Goal: Information Seeking & Learning: Learn about a topic

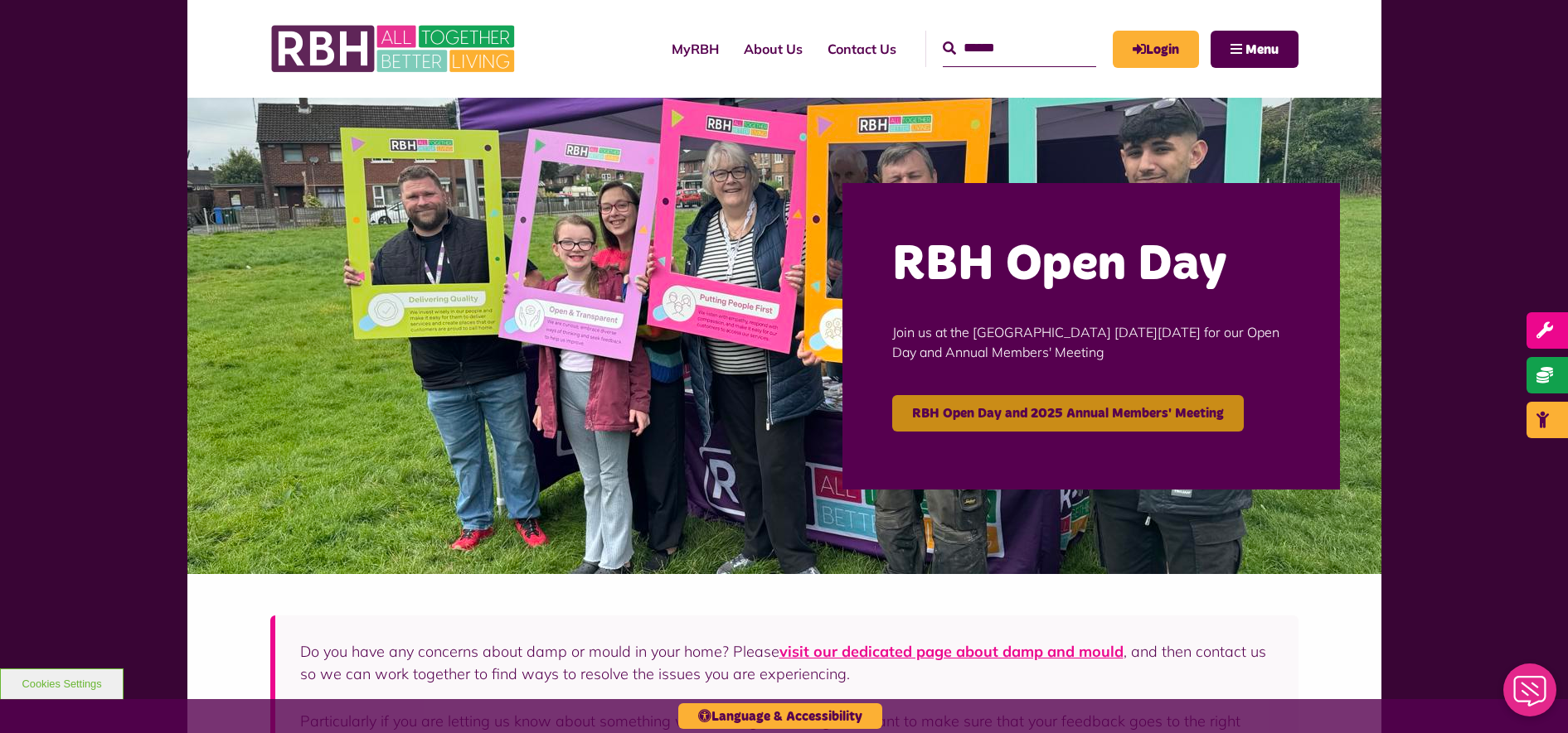
click at [1101, 413] on link "RBH Open Day and 2025 Annual Members' Meeting" at bounding box center [1067, 412] width 351 height 36
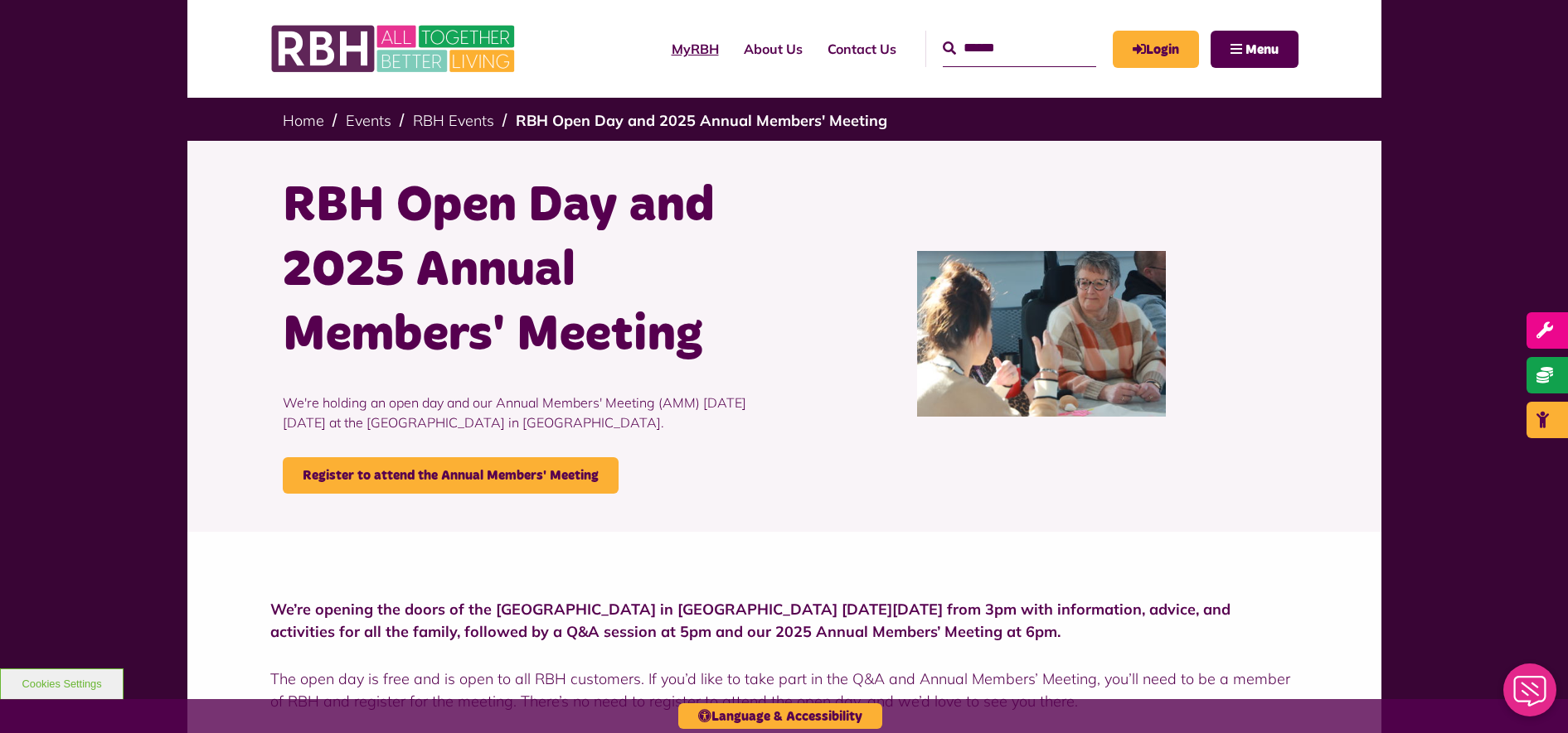
click at [671, 48] on link "MyRBH" at bounding box center [695, 49] width 72 height 44
click at [463, 57] on img at bounding box center [394, 49] width 249 height 65
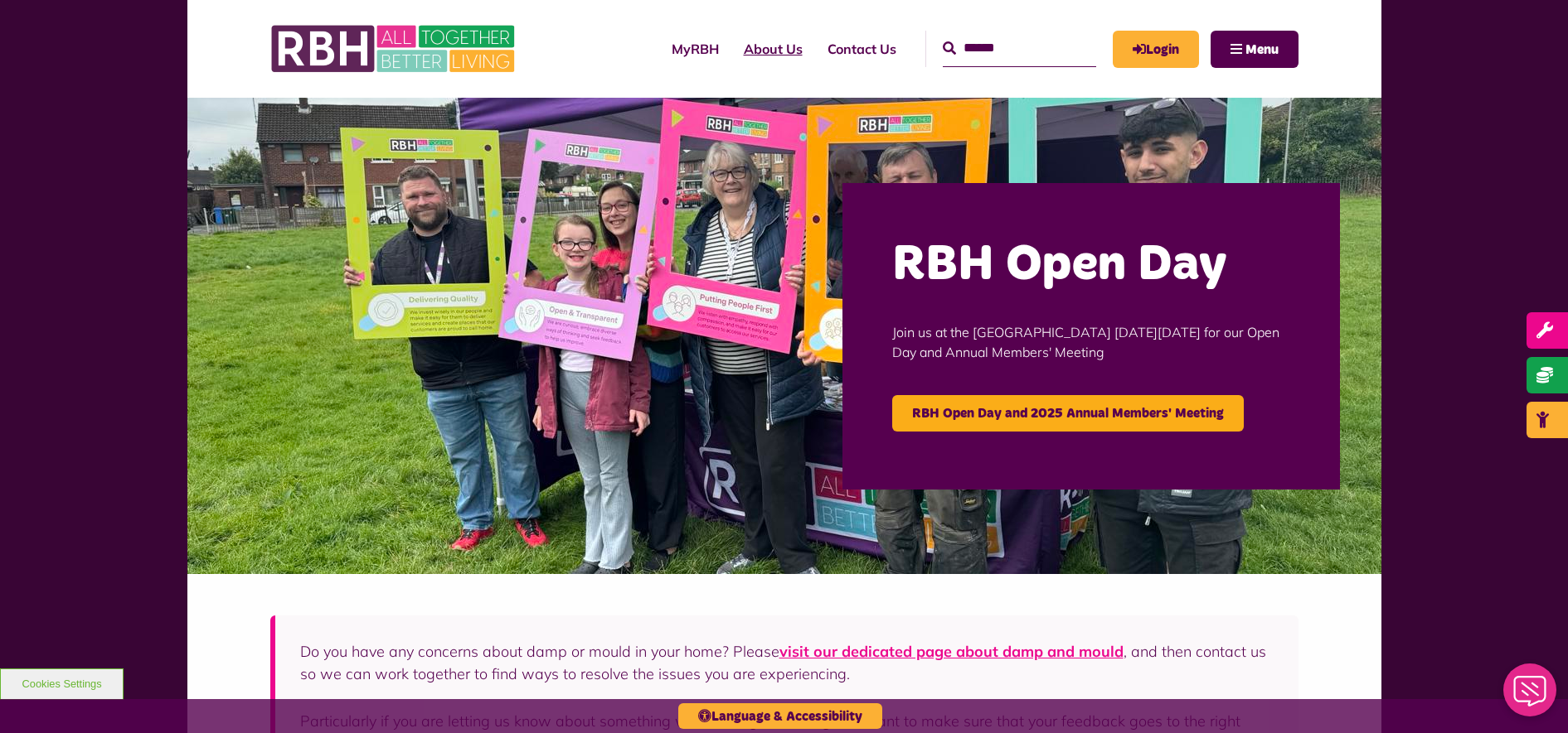
click at [763, 54] on link "About Us" at bounding box center [773, 49] width 83 height 44
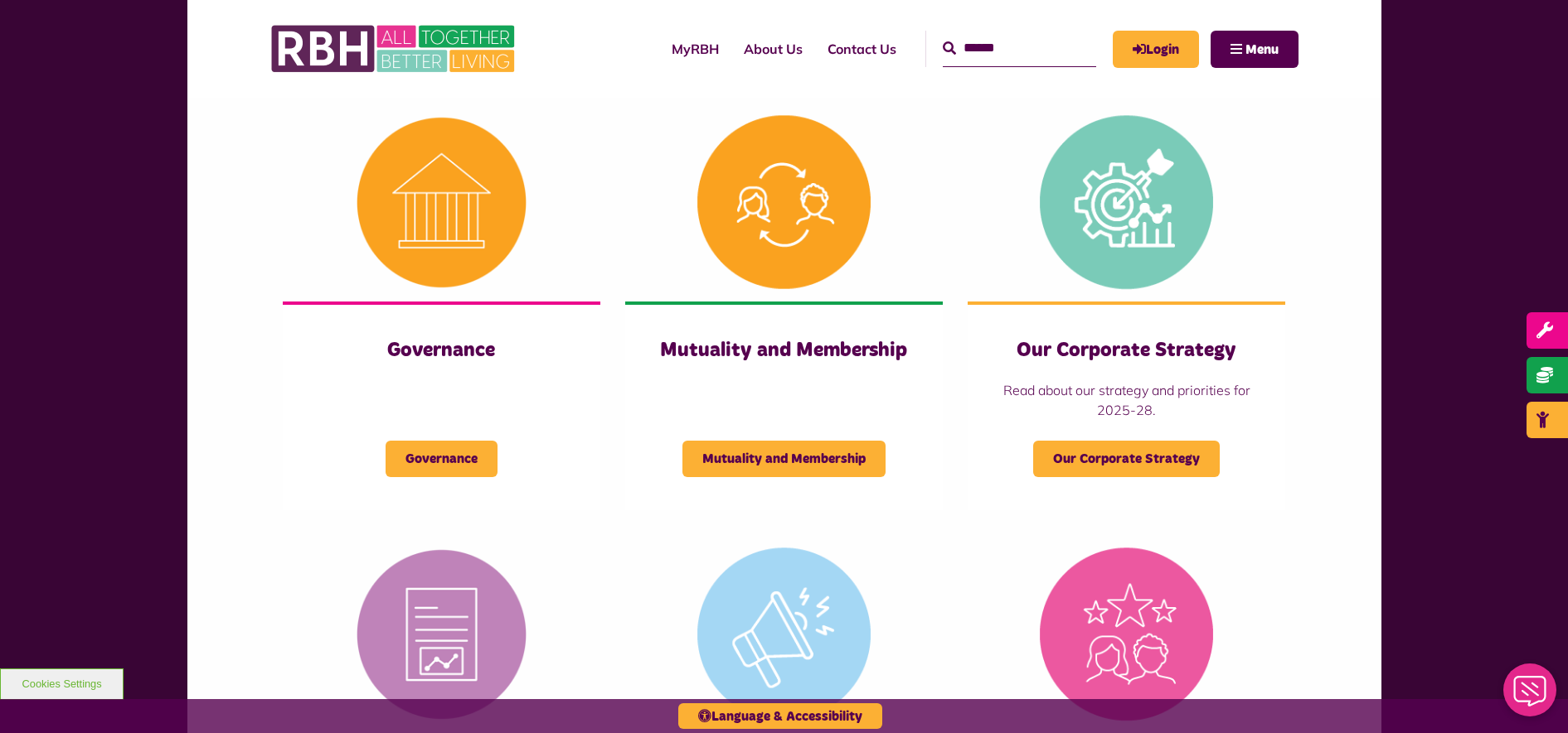
scroll to position [622, 0]
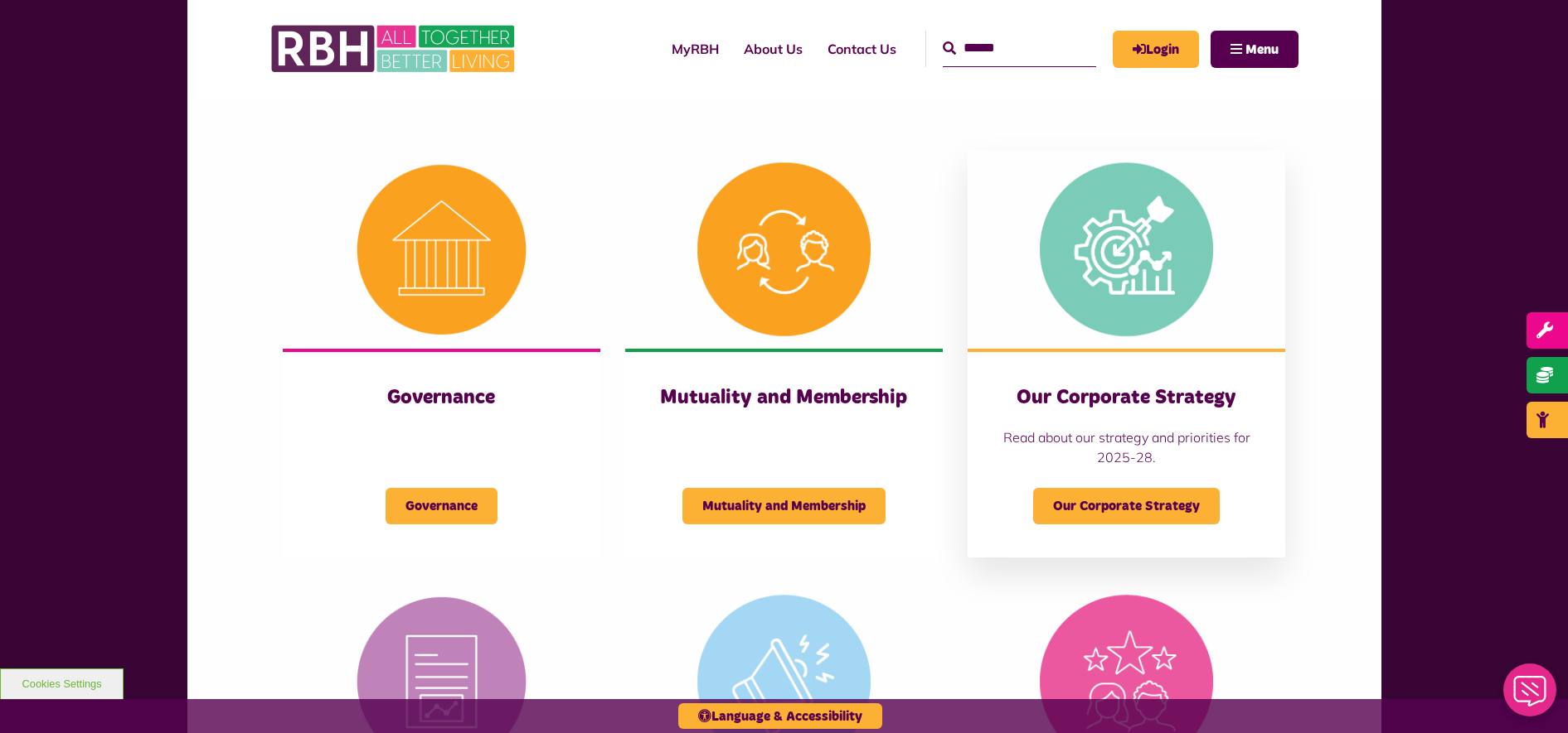
click at [1123, 341] on img at bounding box center [1126, 249] width 317 height 199
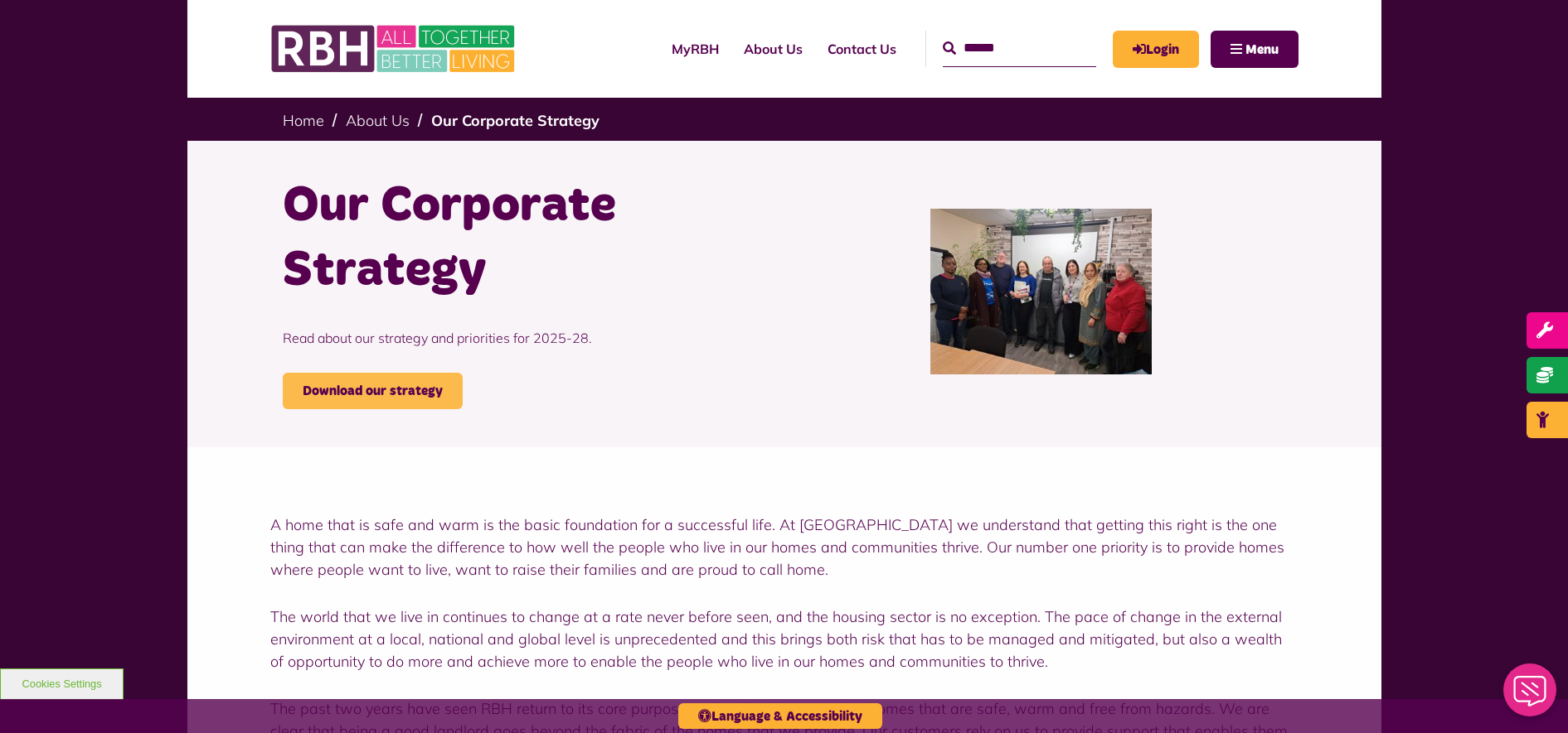
click at [408, 389] on link "Download our strategy" at bounding box center [373, 390] width 180 height 36
click at [390, 120] on link "About Us" at bounding box center [377, 120] width 64 height 19
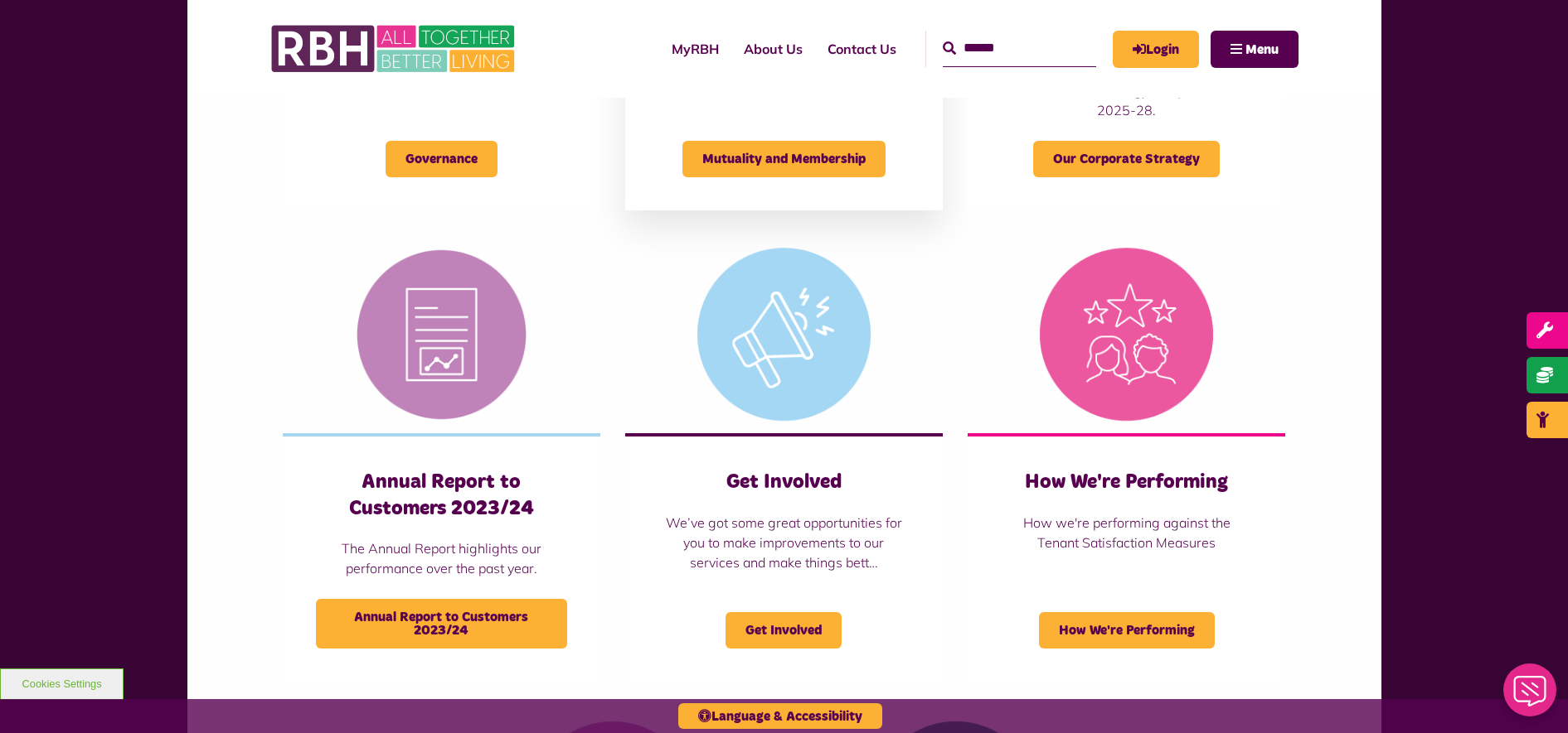
scroll to position [1036, 0]
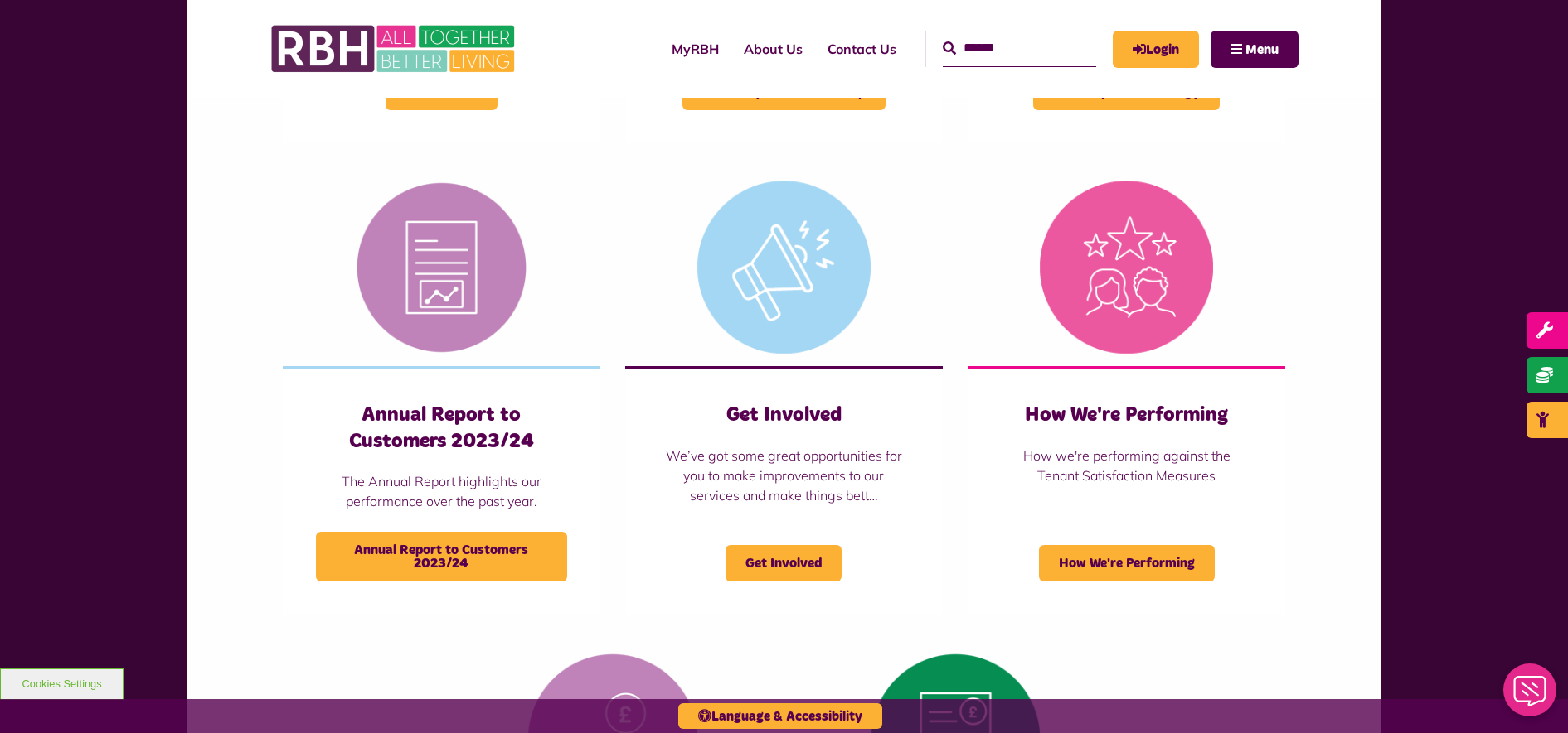
drag, startPoint x: 934, startPoint y: 312, endPoint x: 1386, endPoint y: 196, distance: 466.6
click at [1394, 199] on div "Rochdale Boroughwide Housing Limited (RBH) is the UK’s first tenant and employe…" at bounding box center [784, 154] width 1568 height 1826
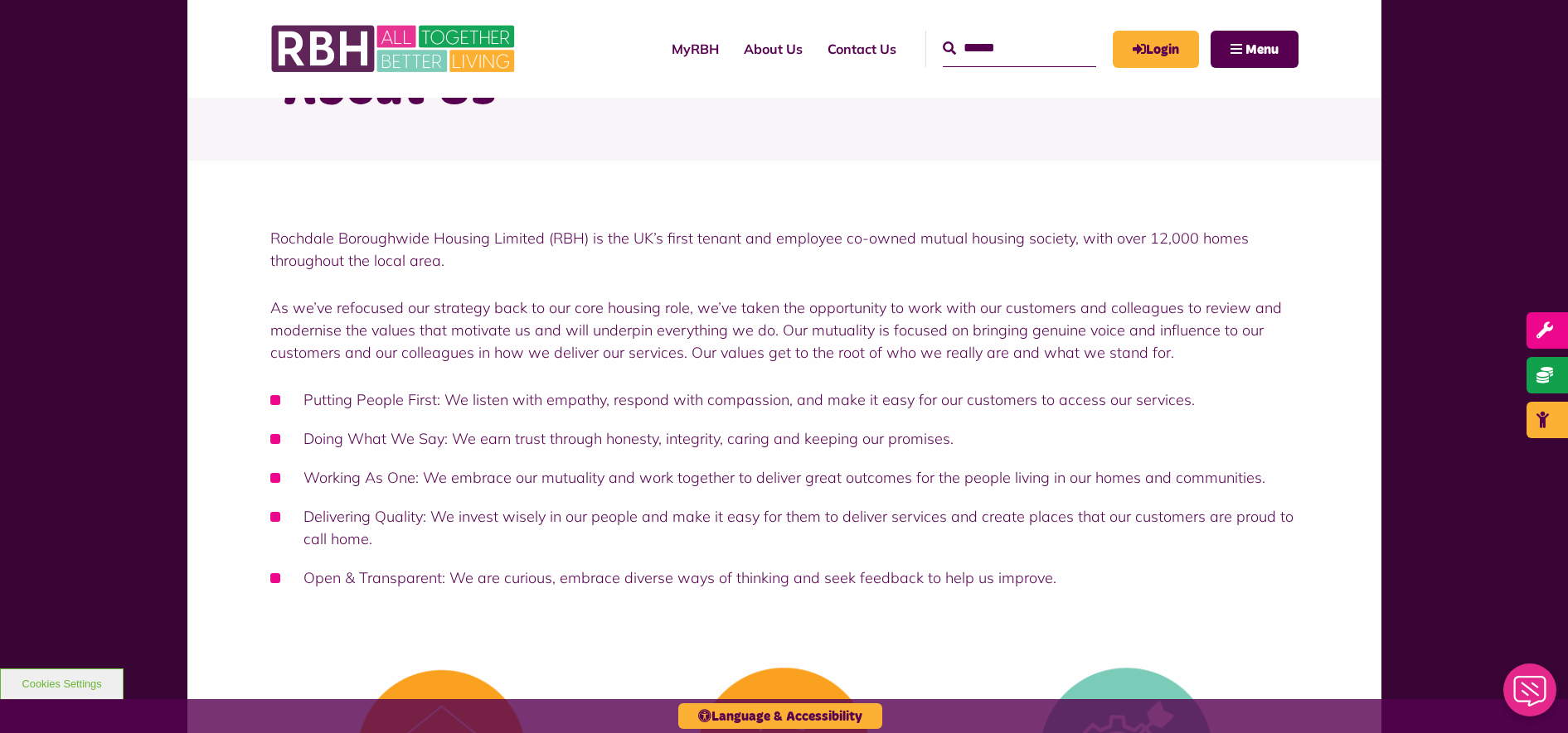
scroll to position [0, 0]
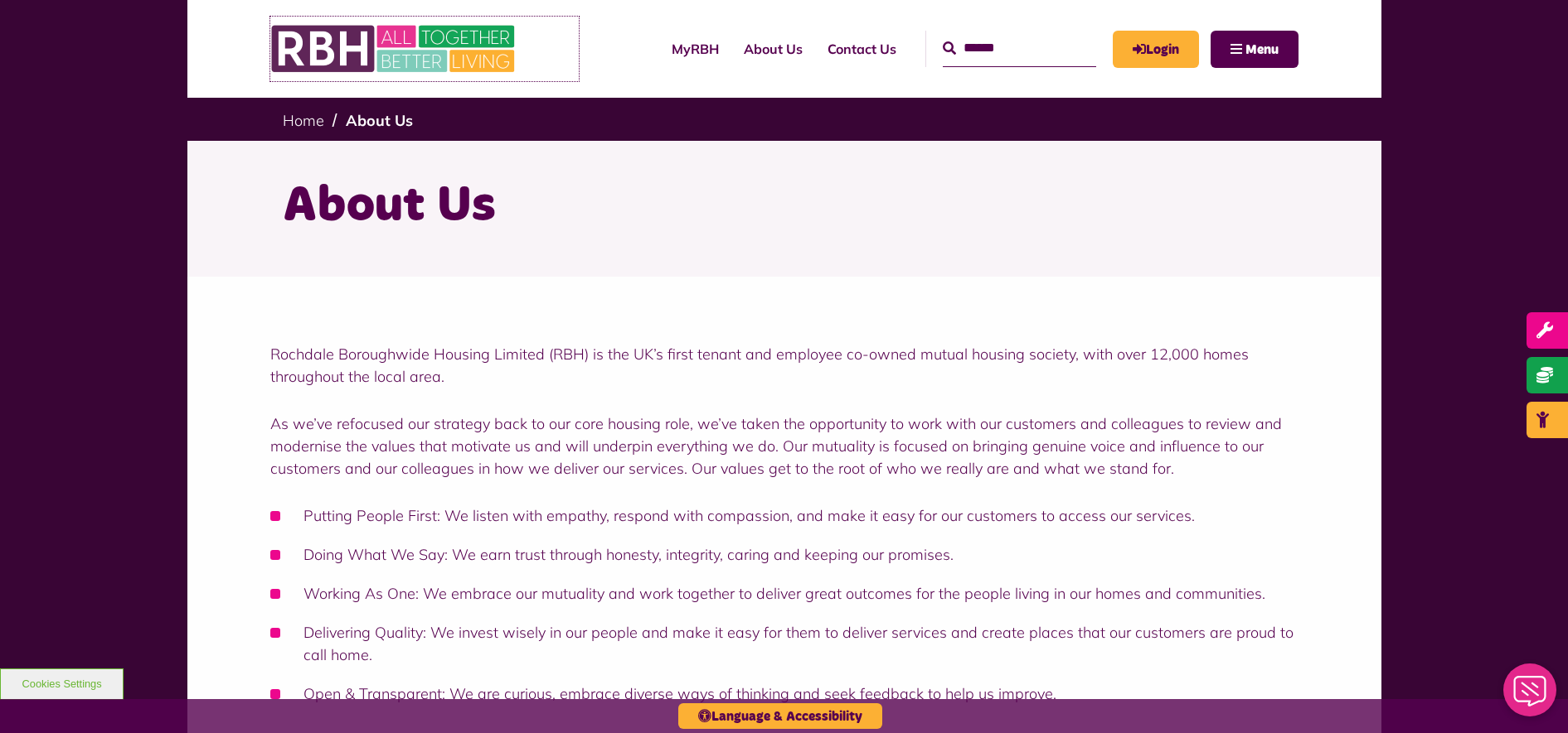
click at [428, 50] on img at bounding box center [394, 49] width 249 height 65
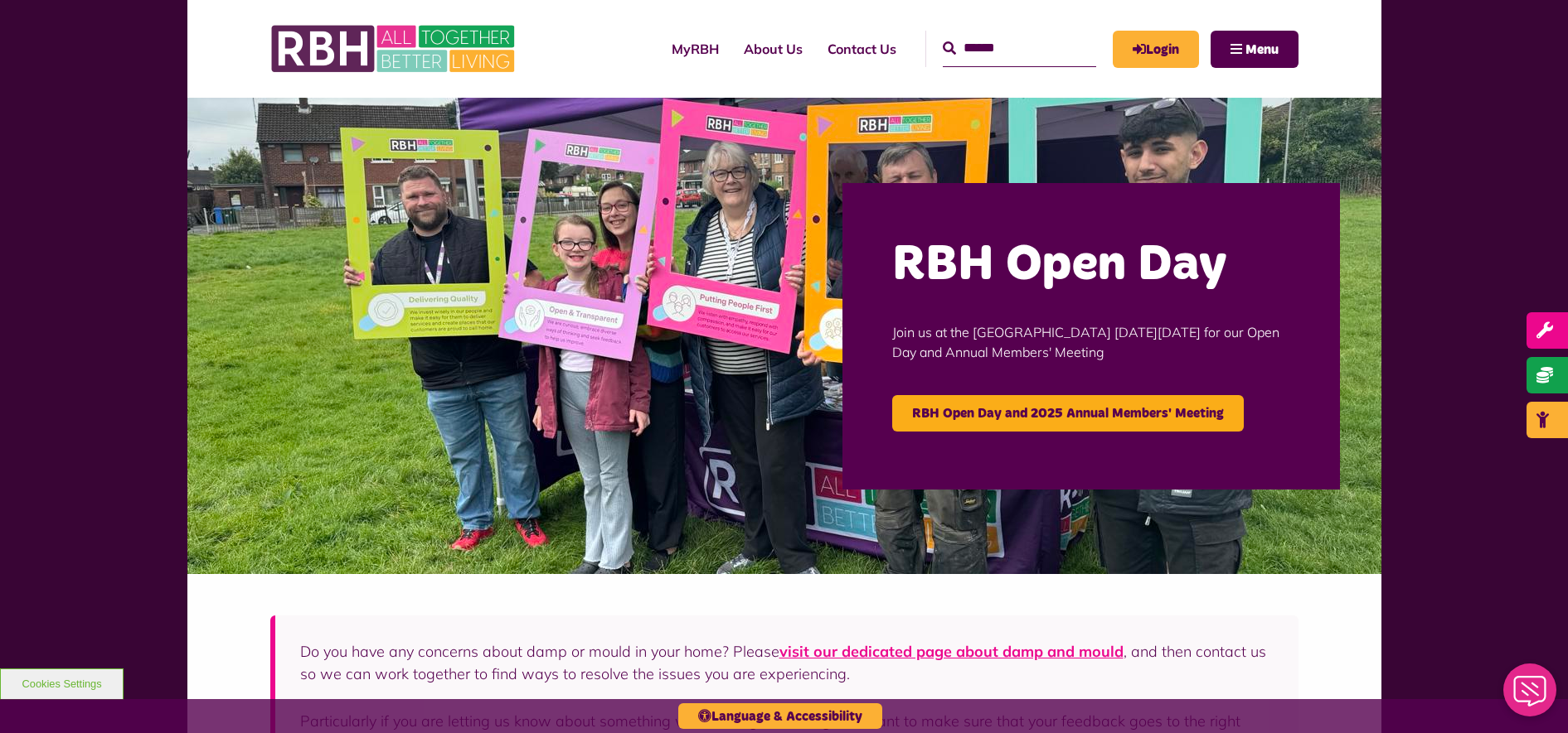
click at [614, 47] on div "MyRBH About Us Contact Us Search Menu" at bounding box center [938, 49] width 720 height 65
